Goal: Navigation & Orientation: Find specific page/section

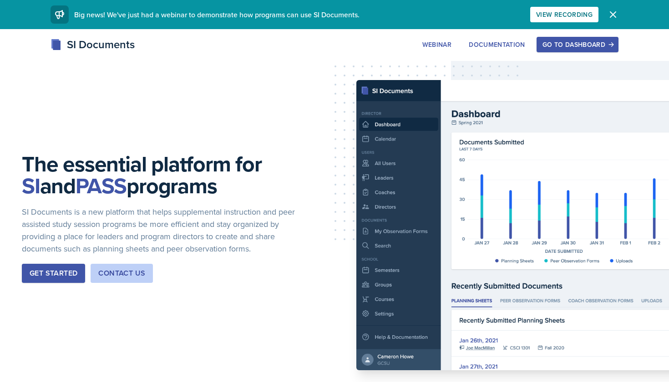
click at [563, 48] on div "Go to Dashboard" at bounding box center [578, 44] width 70 height 7
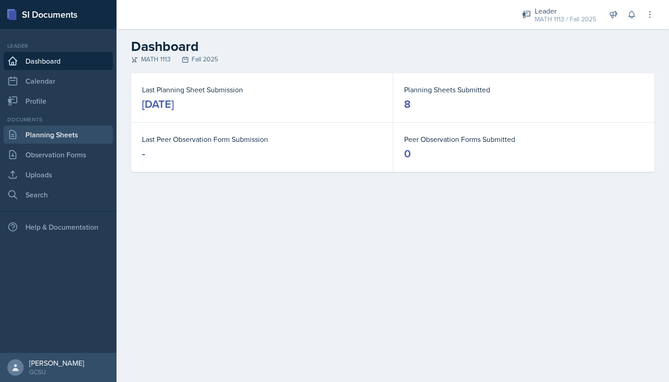
click at [46, 130] on link "Planning Sheets" at bounding box center [58, 135] width 109 height 18
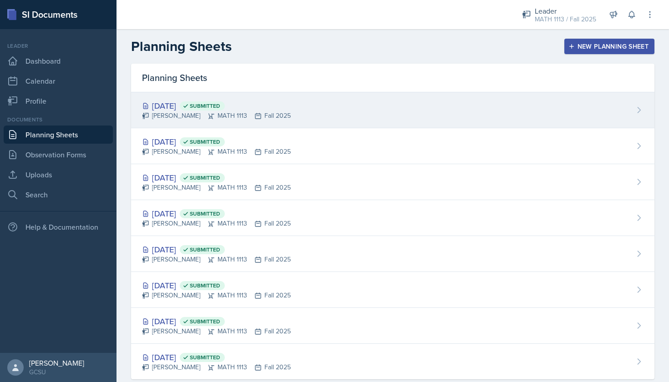
click at [251, 112] on div "[PERSON_NAME] MATH 1113 Fall 2025" at bounding box center [216, 116] width 149 height 10
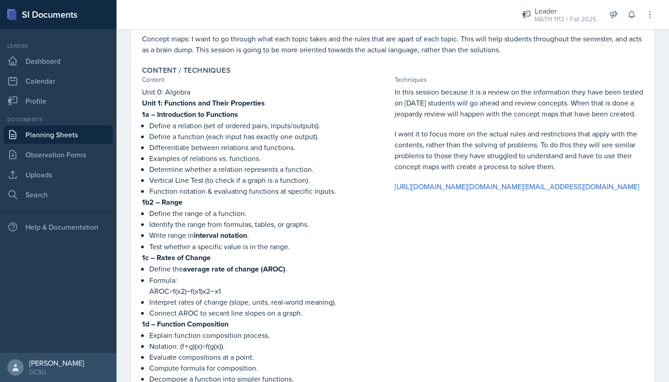
scroll to position [206, 0]
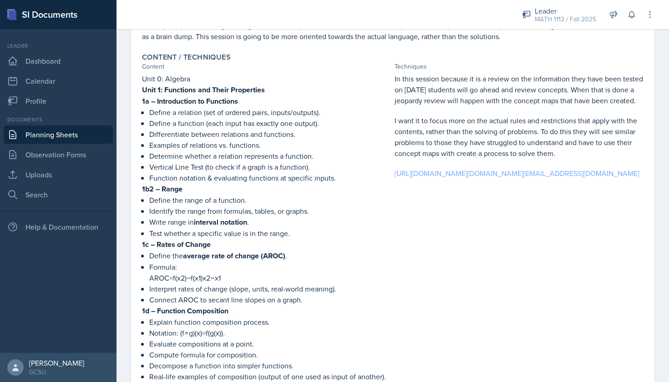
click at [461, 178] on link "[URL][DOMAIN_NAME][DOMAIN_NAME][EMAIL_ADDRESS][DOMAIN_NAME]" at bounding box center [517, 173] width 245 height 10
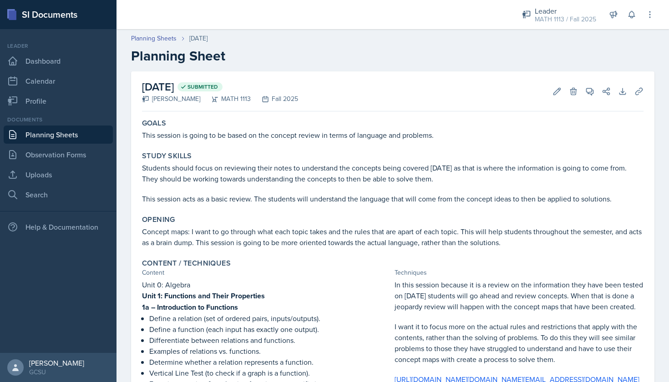
scroll to position [0, 0]
click at [65, 158] on link "Observation Forms" at bounding box center [58, 155] width 109 height 18
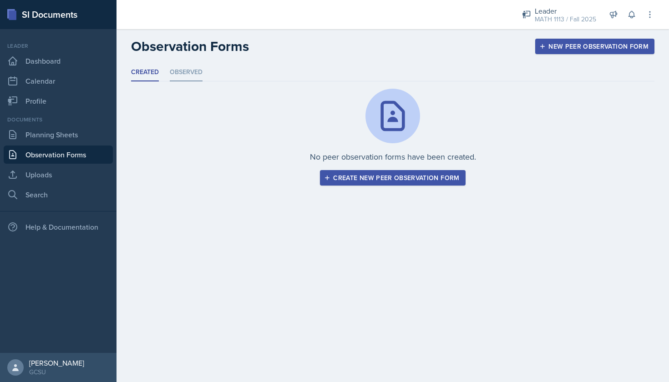
click at [194, 72] on li "Observed" at bounding box center [186, 73] width 33 height 18
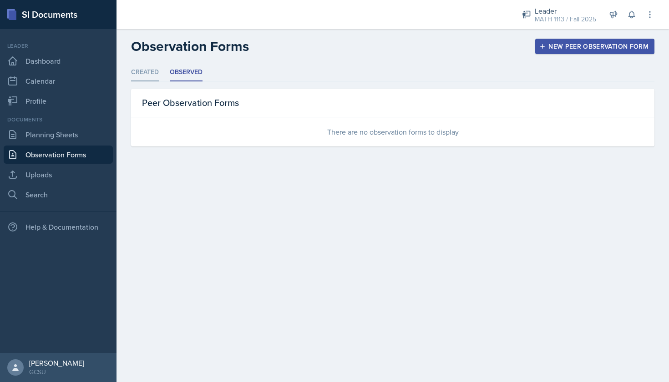
click at [149, 76] on li "Created" at bounding box center [145, 73] width 28 height 18
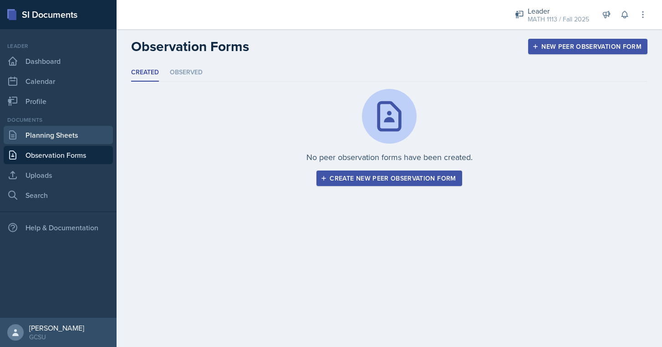
click at [31, 131] on link "Planning Sheets" at bounding box center [58, 135] width 109 height 18
